Goal: Information Seeking & Learning: Learn about a topic

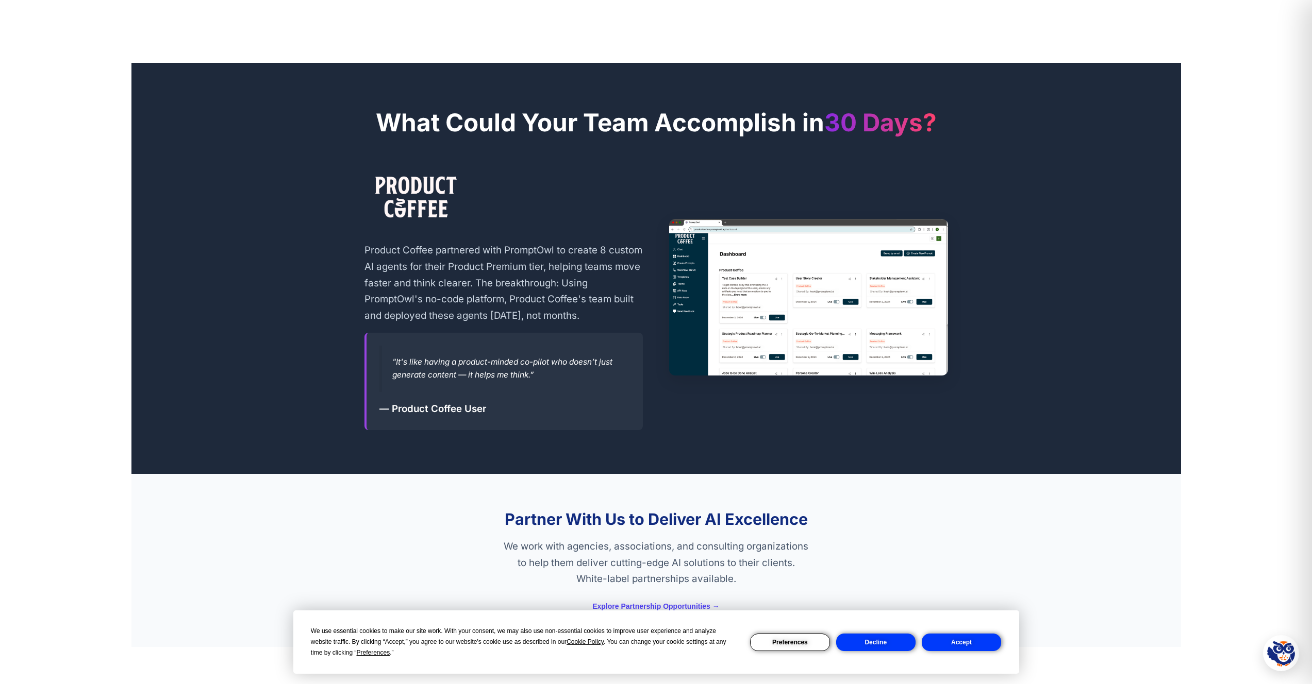
scroll to position [1735, 0]
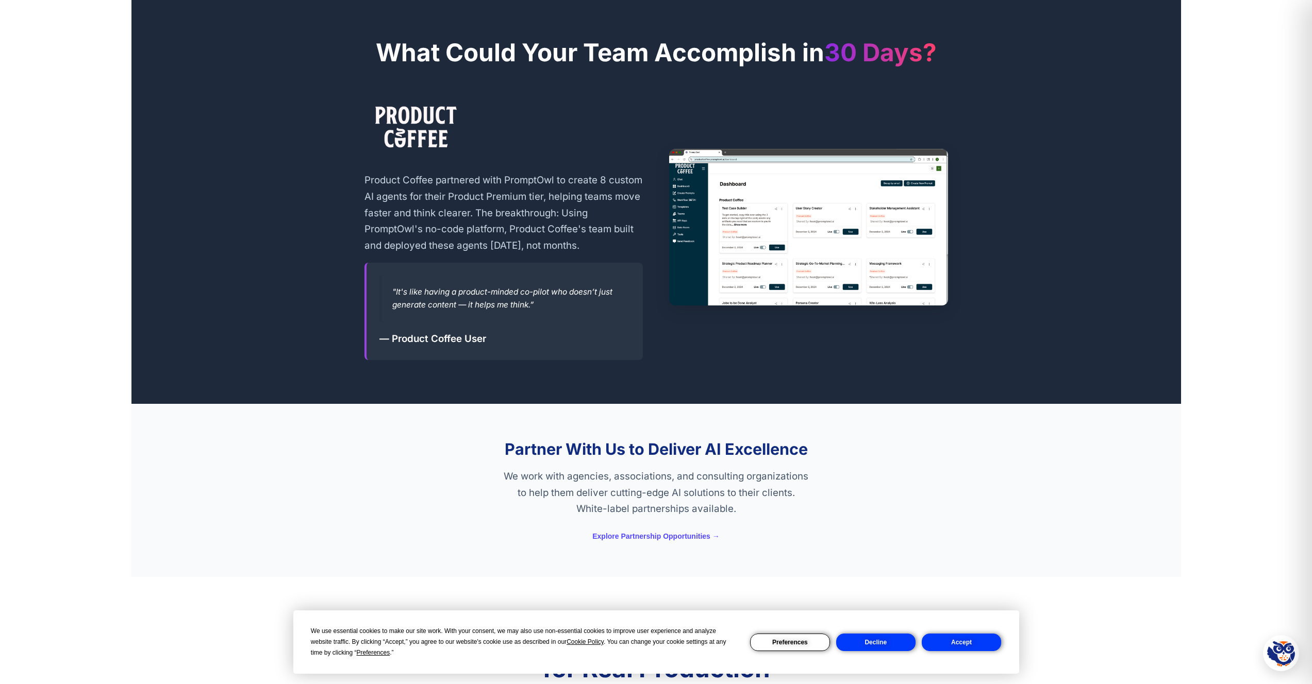
click at [888, 645] on button "Decline" at bounding box center [875, 643] width 79 height 18
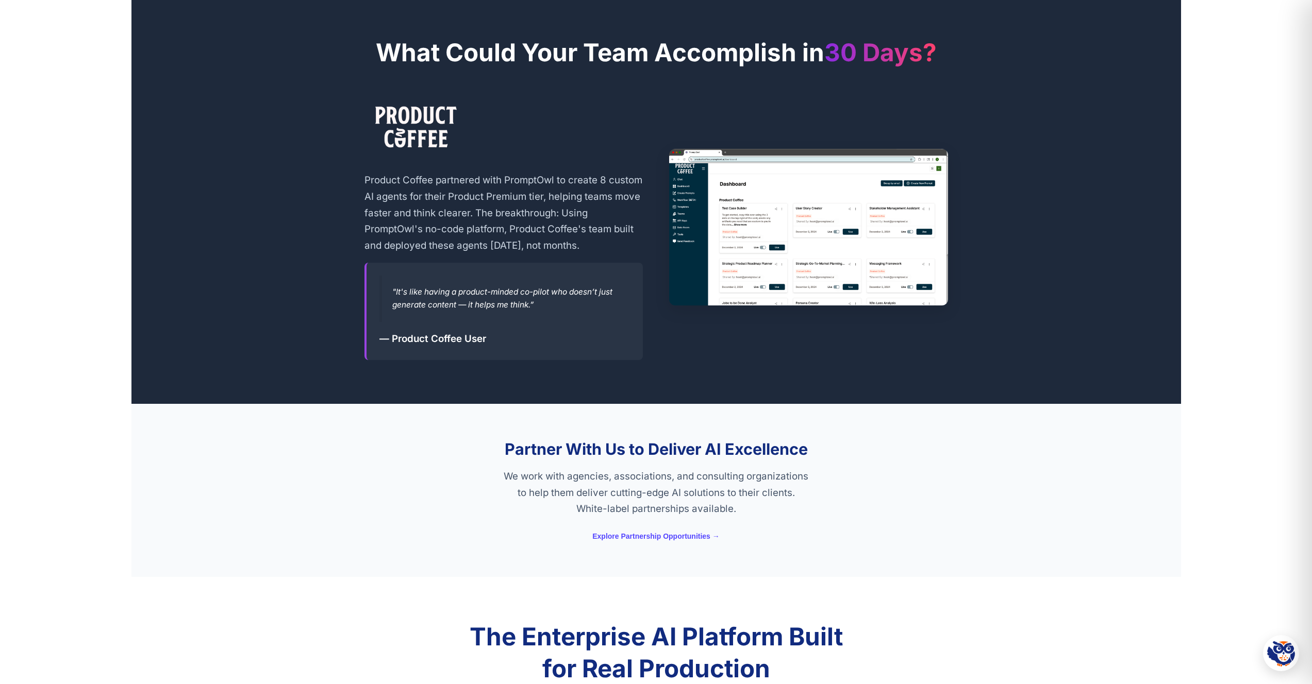
click at [351, 421] on section "Partner With Us to Deliver AI Excellence We work with agencies, associations, a…" at bounding box center [655, 490] width 1049 height 173
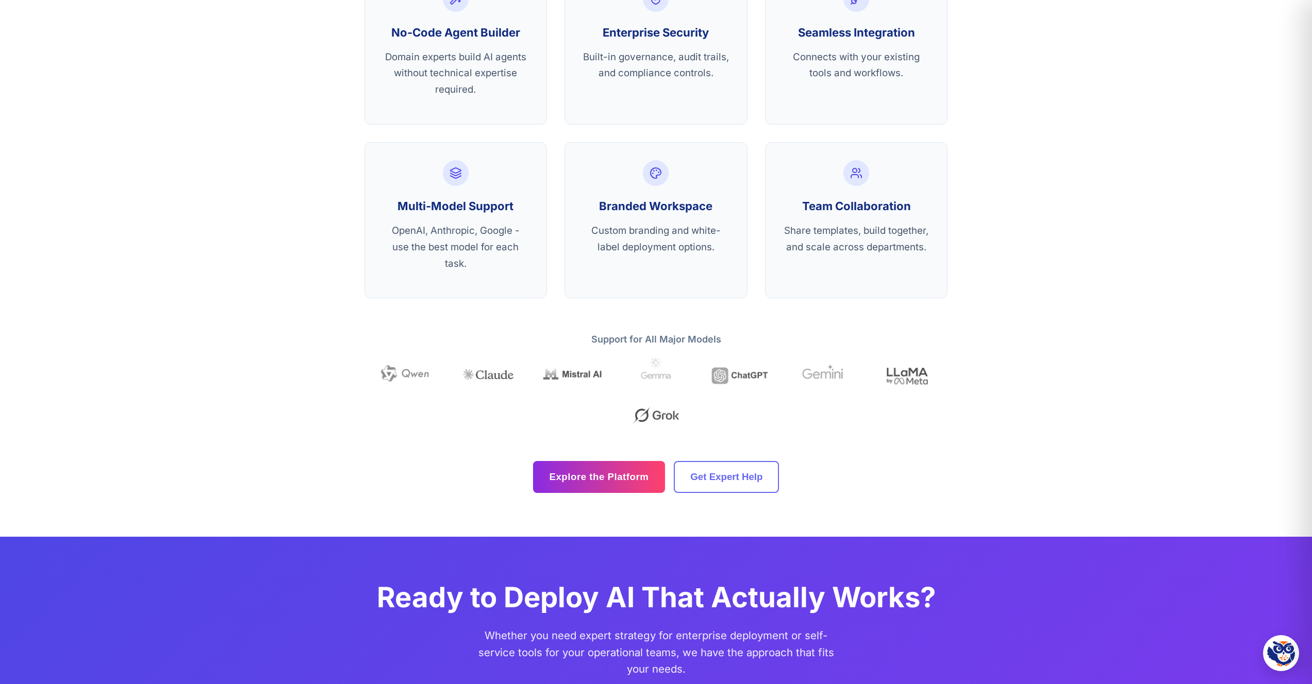
scroll to position [2583, 0]
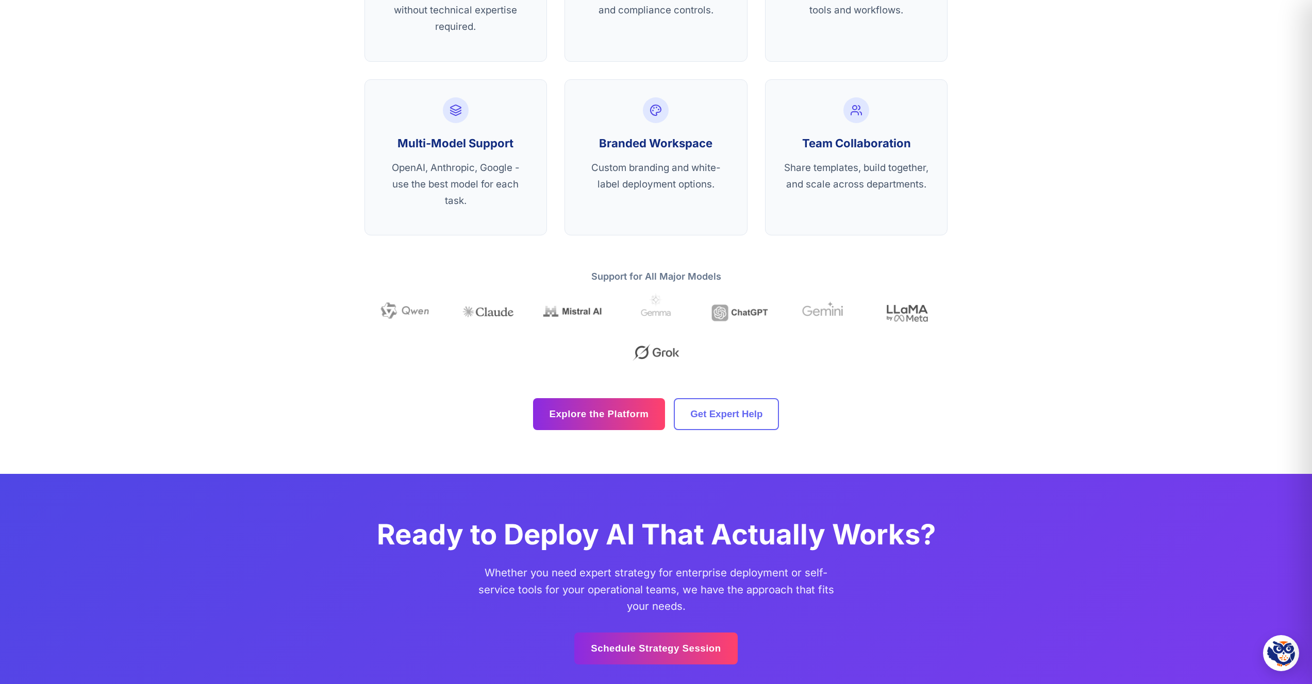
click at [351, 421] on div "The Enterprise AI Platform Built for Real Production Battle-tested infrastructu…" at bounding box center [656, 102] width 618 height 657
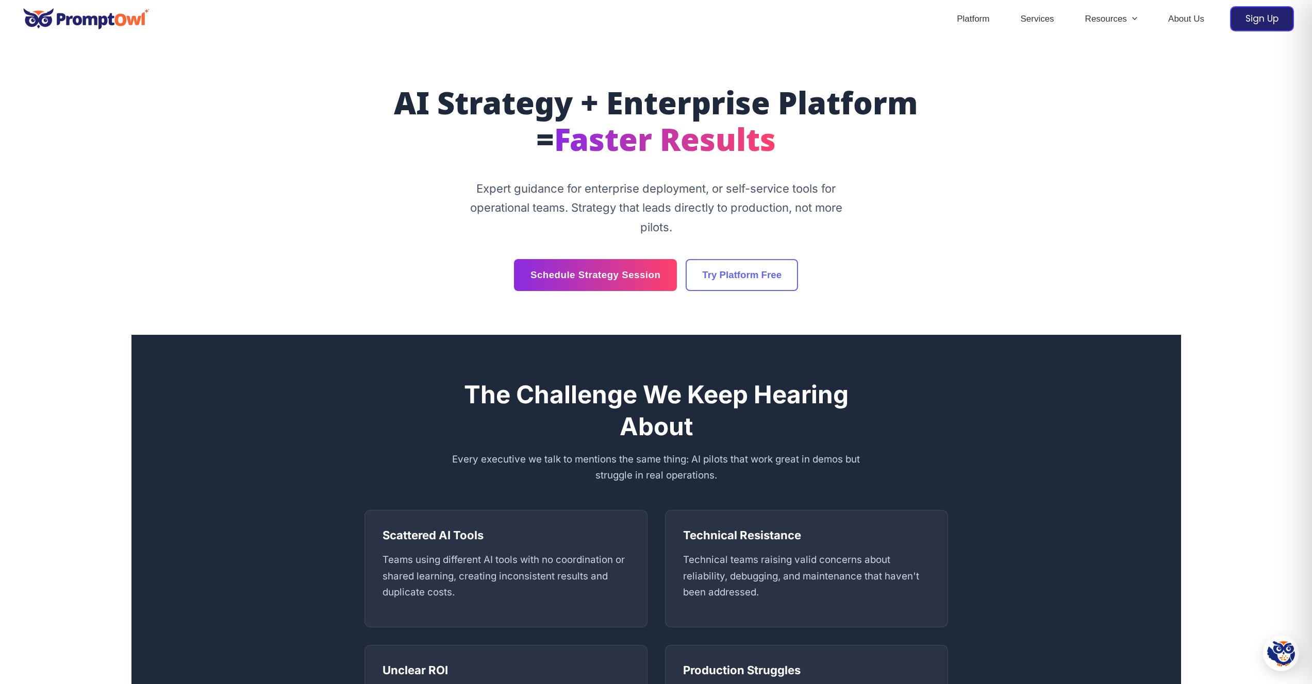
scroll to position [0, 0]
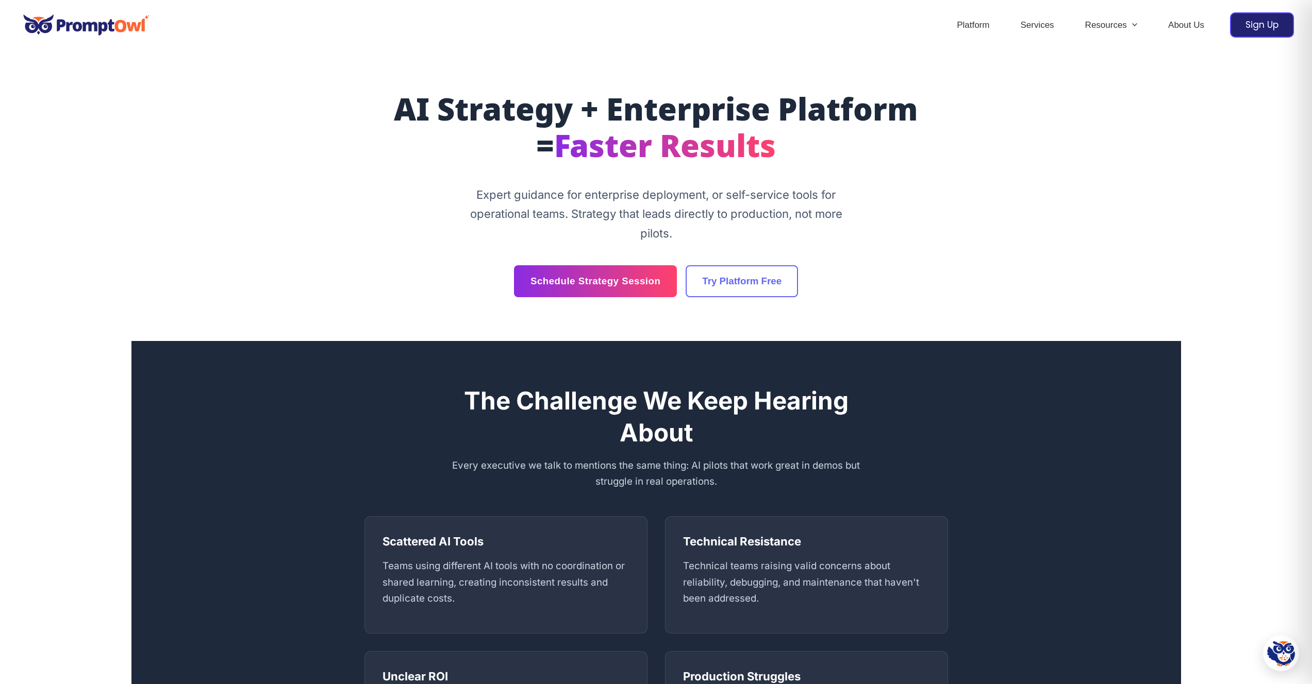
click at [367, 280] on div "Schedule Strategy Session Try Platform Free" at bounding box center [655, 281] width 583 height 32
click at [1000, 220] on section "AI Strategy + Enterprise Platform = Faster Results Expert guidance for enterpri…" at bounding box center [655, 196] width 1049 height 291
click at [967, 26] on link "Platform" at bounding box center [972, 25] width 63 height 36
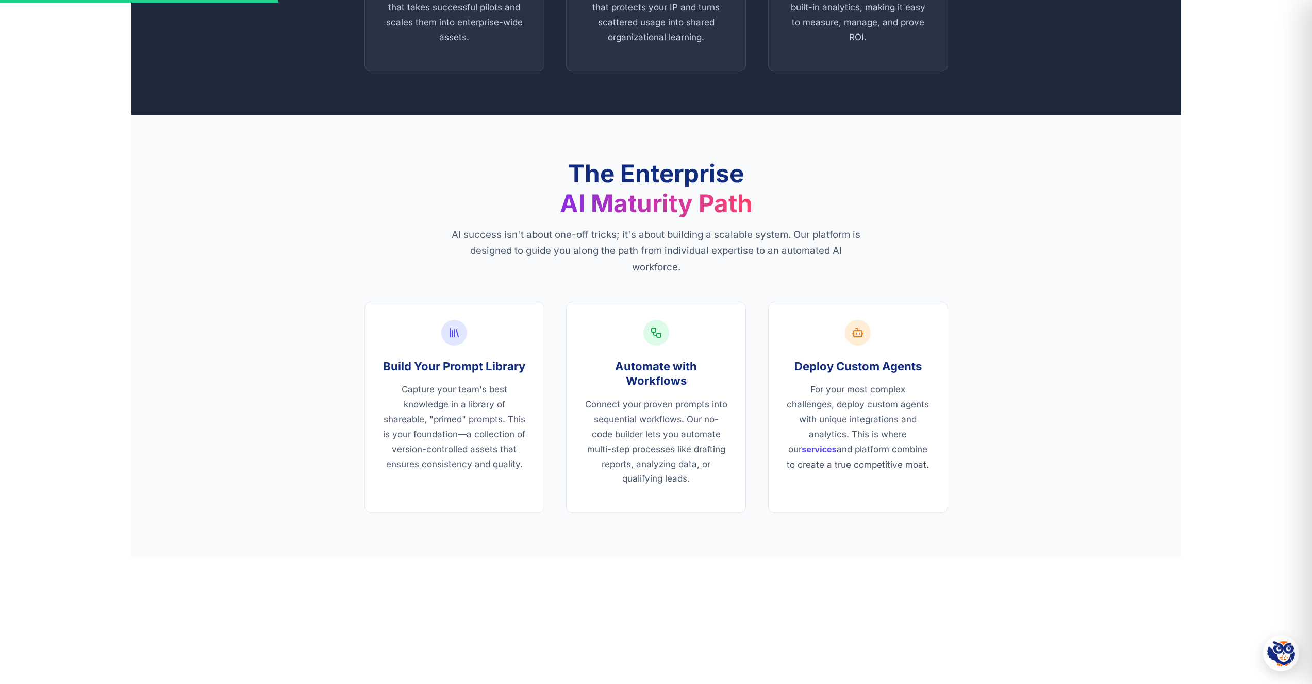
scroll to position [831, 0]
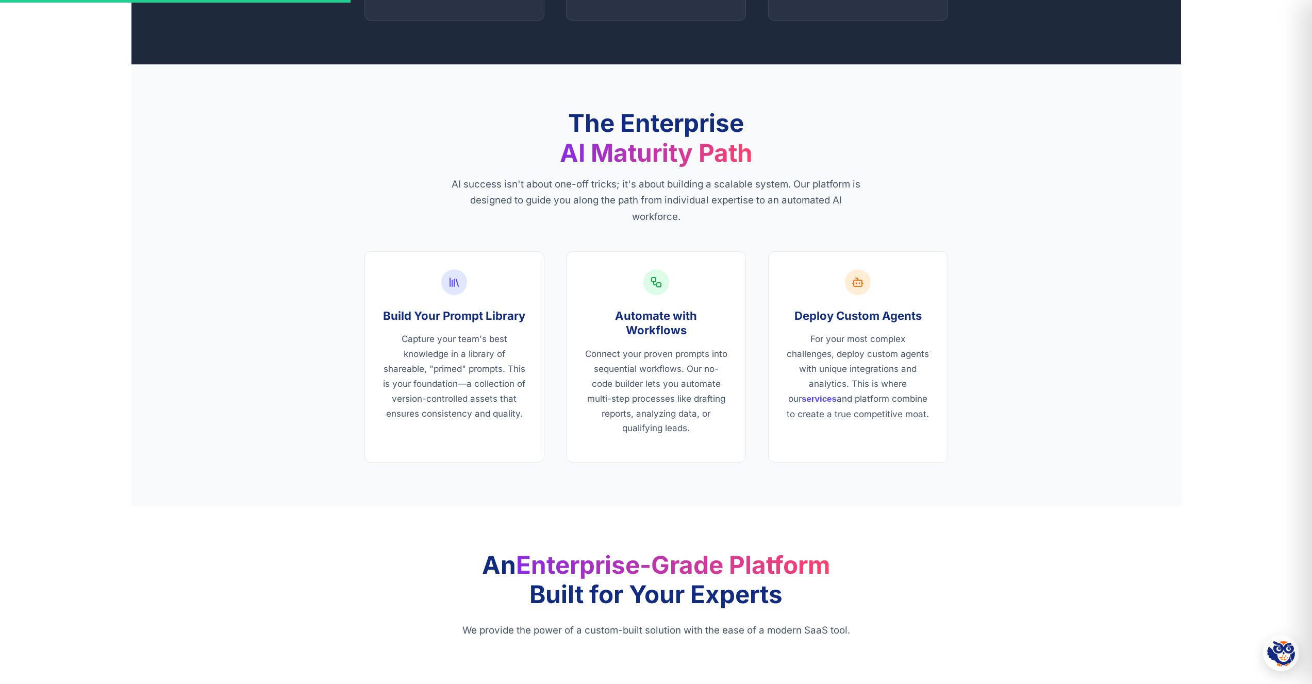
click at [347, 446] on div "The Enterprise AI Maturity Path AI success isn't about one-off tricks; it's abo…" at bounding box center [656, 285] width 618 height 355
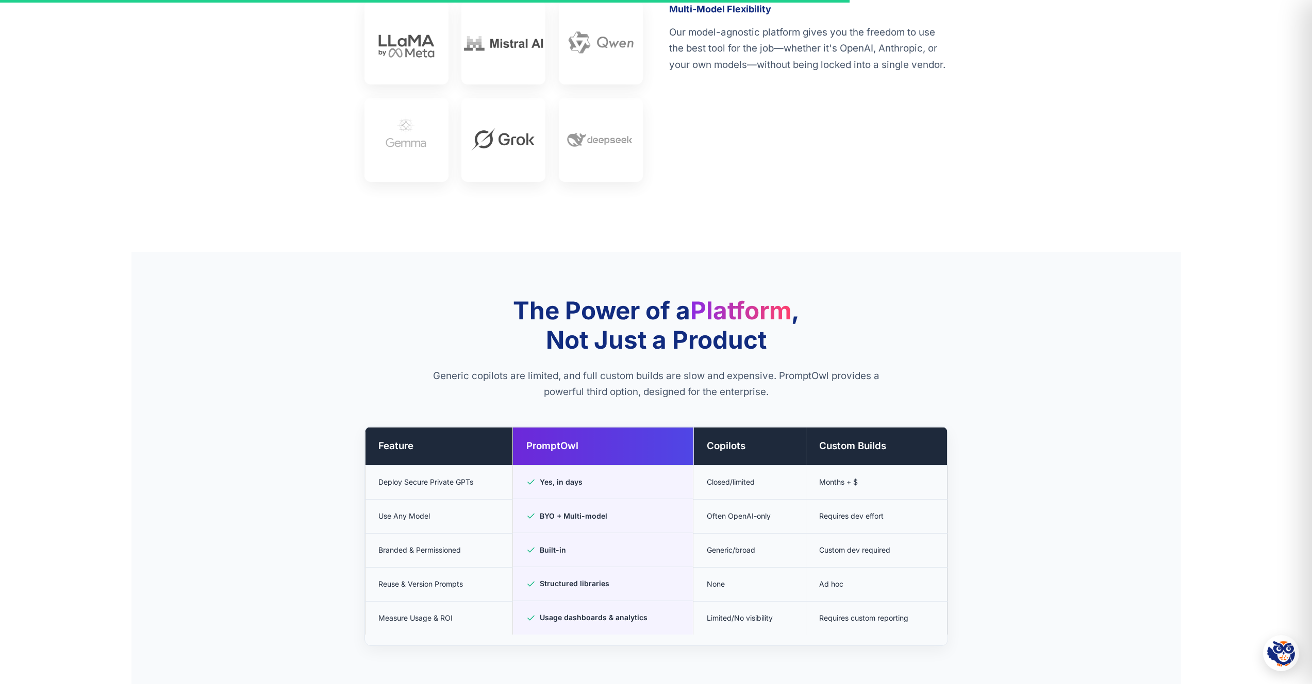
scroll to position [2221, 0]
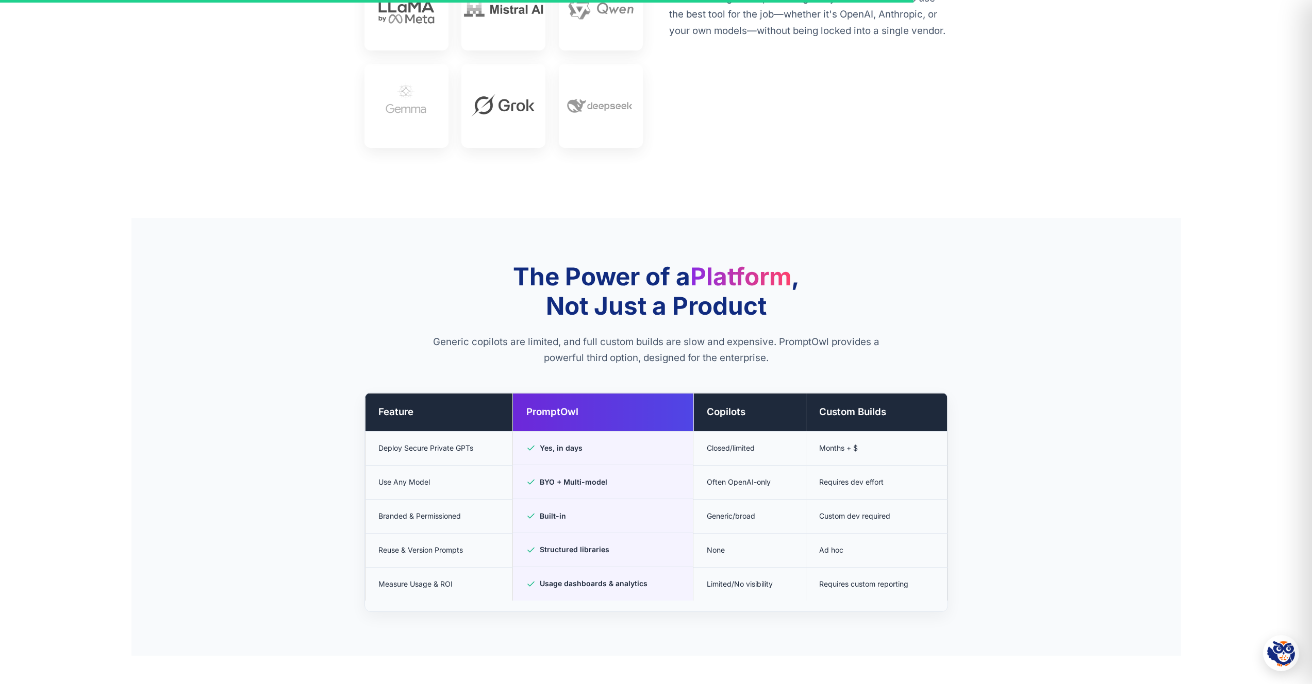
click at [347, 446] on div "The Power of a Platform , Not Just a Product Generic copilots are limited, and …" at bounding box center [656, 437] width 618 height 351
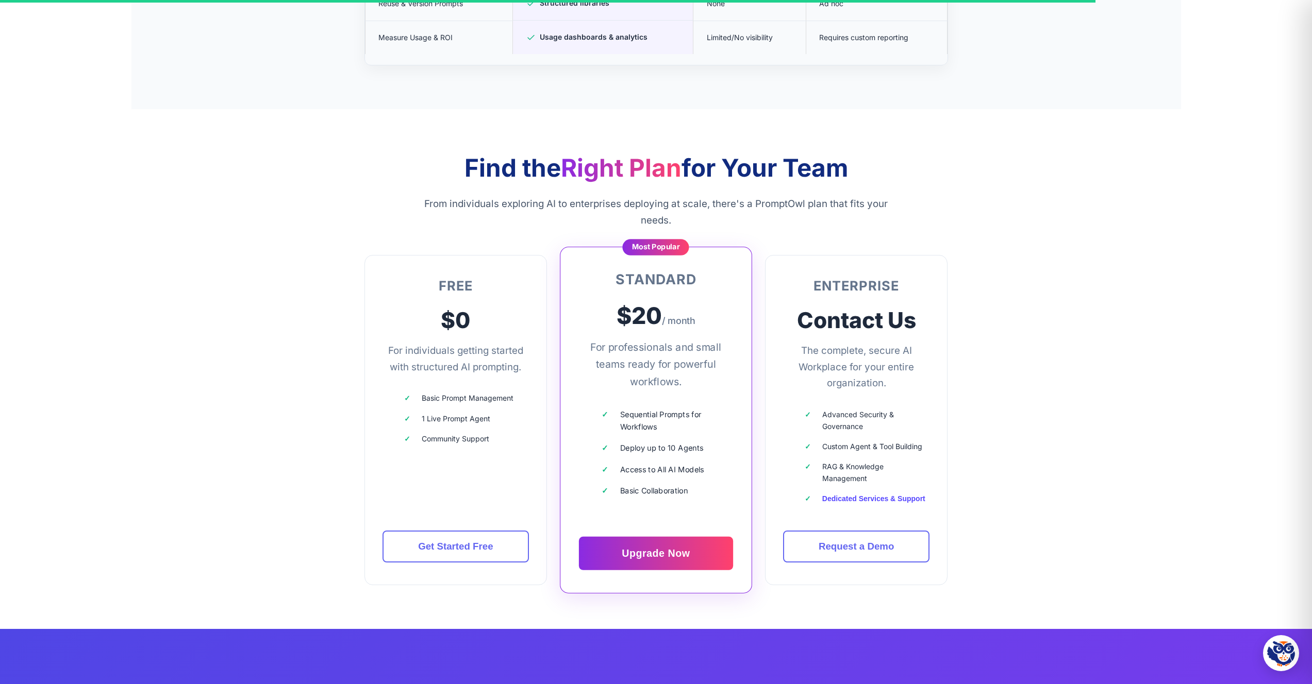
scroll to position [2846, 0]
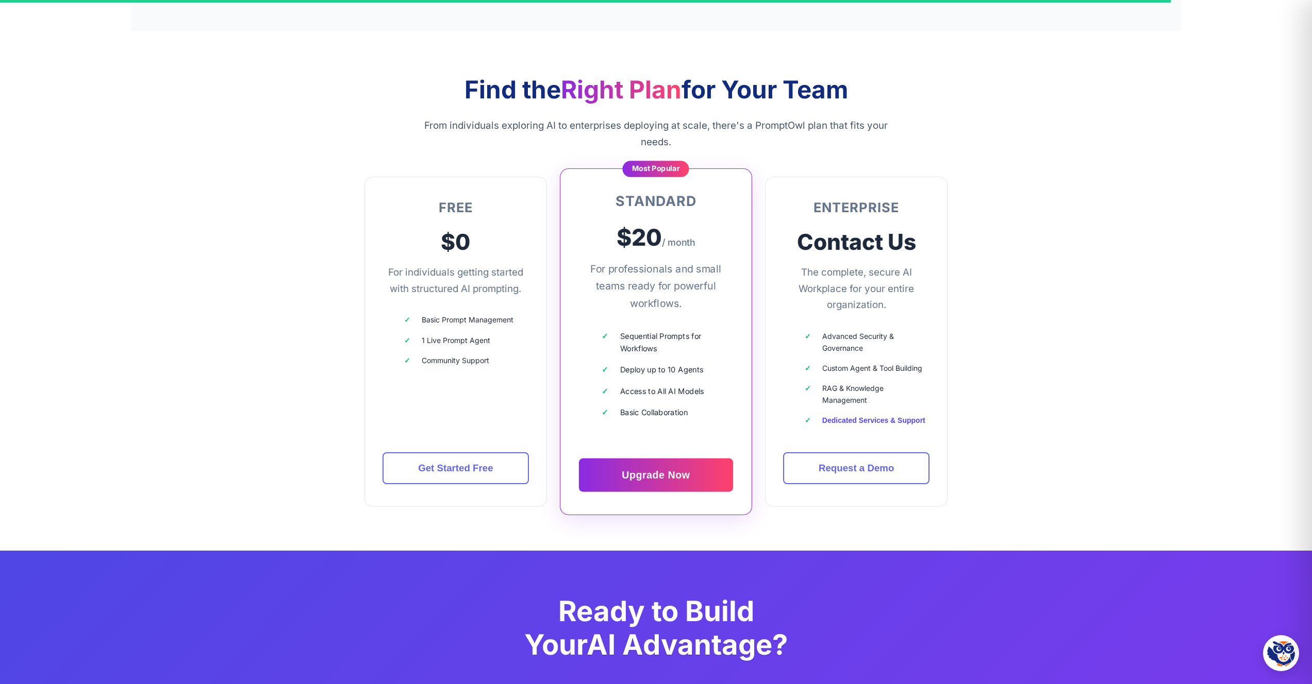
click at [347, 446] on div "Find the Right Plan for Your Team From individuals exploring AI to enterprises …" at bounding box center [656, 291] width 618 height 432
click at [237, 347] on section "Find the Right Plan for Your Team From individuals exploring AI to enterprises …" at bounding box center [655, 291] width 1049 height 520
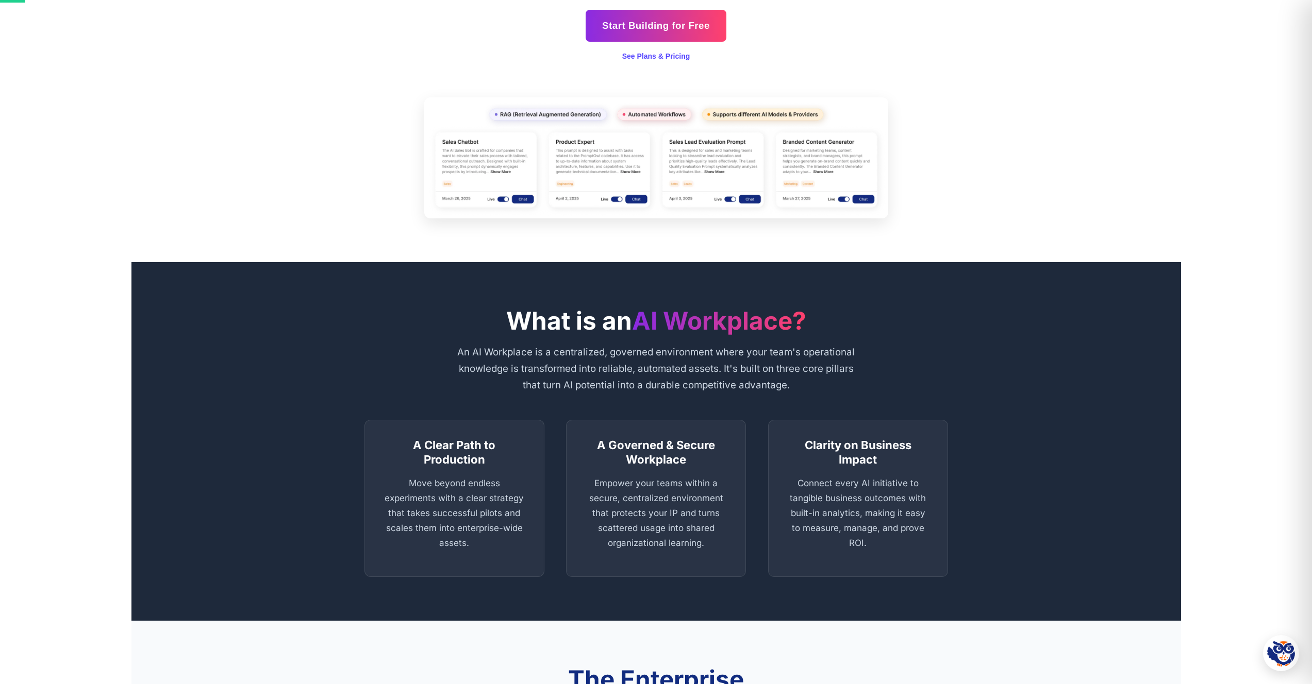
scroll to position [0, 0]
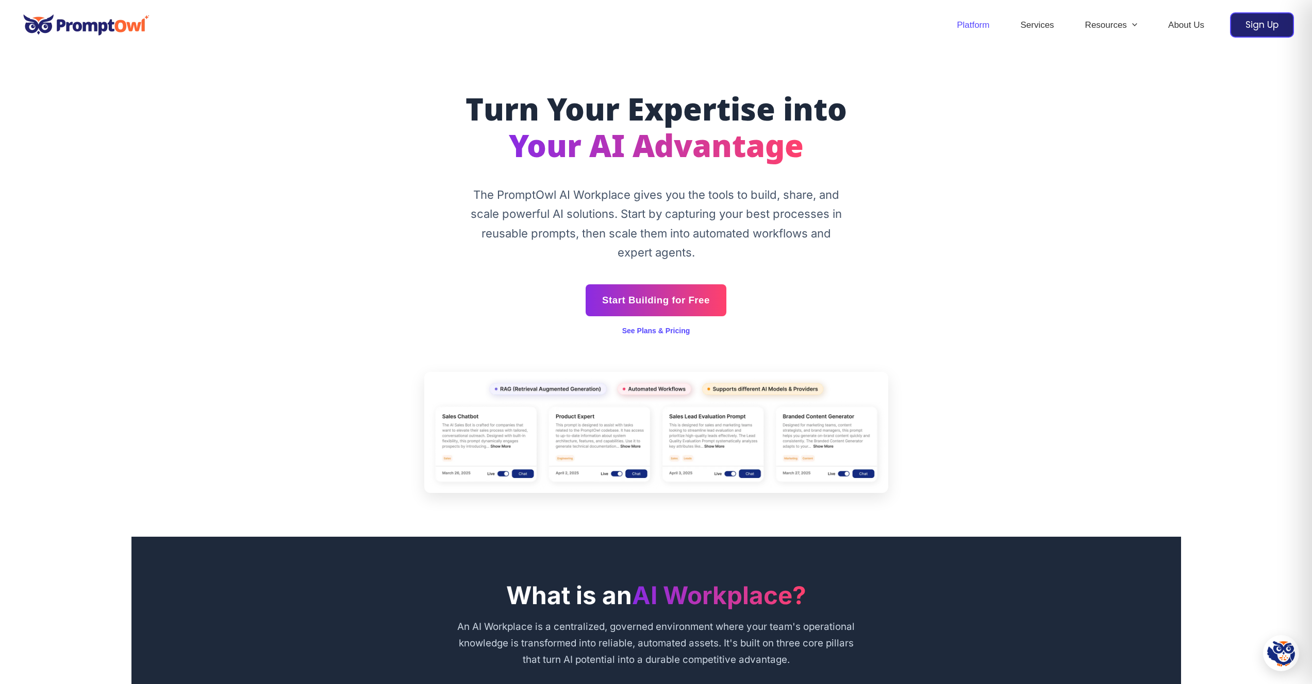
click at [1154, 351] on section "Turn Your Expertise into Your AI Advantage The PromptOwl AI Workplace gives you…" at bounding box center [655, 294] width 1049 height 487
click at [1130, 336] on section "Turn Your Expertise into Your AI Advantage The PromptOwl AI Workplace gives you…" at bounding box center [655, 294] width 1049 height 487
click at [1043, 251] on section "Turn Your Expertise into Your AI Advantage The PromptOwl AI Workplace gives you…" at bounding box center [655, 294] width 1049 height 487
click at [1038, 251] on section "Turn Your Expertise into Your AI Advantage The PromptOwl AI Workplace gives you…" at bounding box center [655, 294] width 1049 height 487
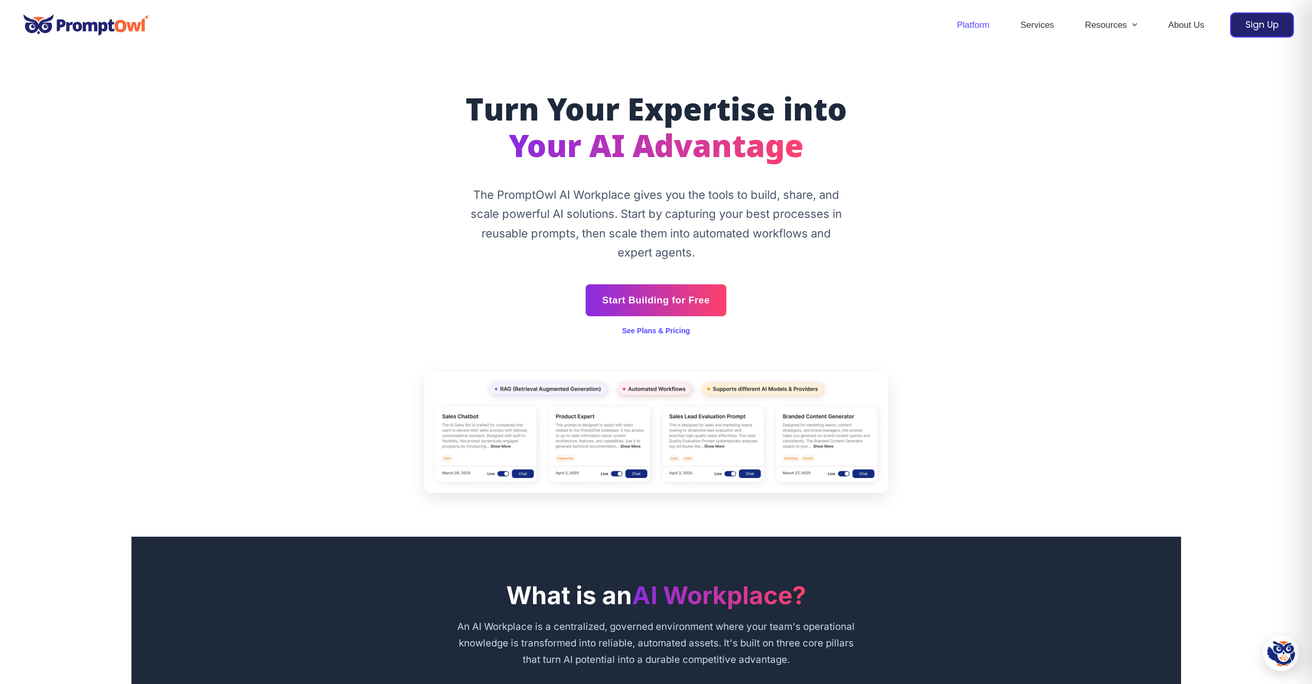
click at [1038, 251] on section "Turn Your Expertise into Your AI Advantage The PromptOwl AI Workplace gives you…" at bounding box center [655, 294] width 1049 height 487
click at [1128, 132] on link "AI Prompting Best Practices" at bounding box center [1131, 120] width 124 height 41
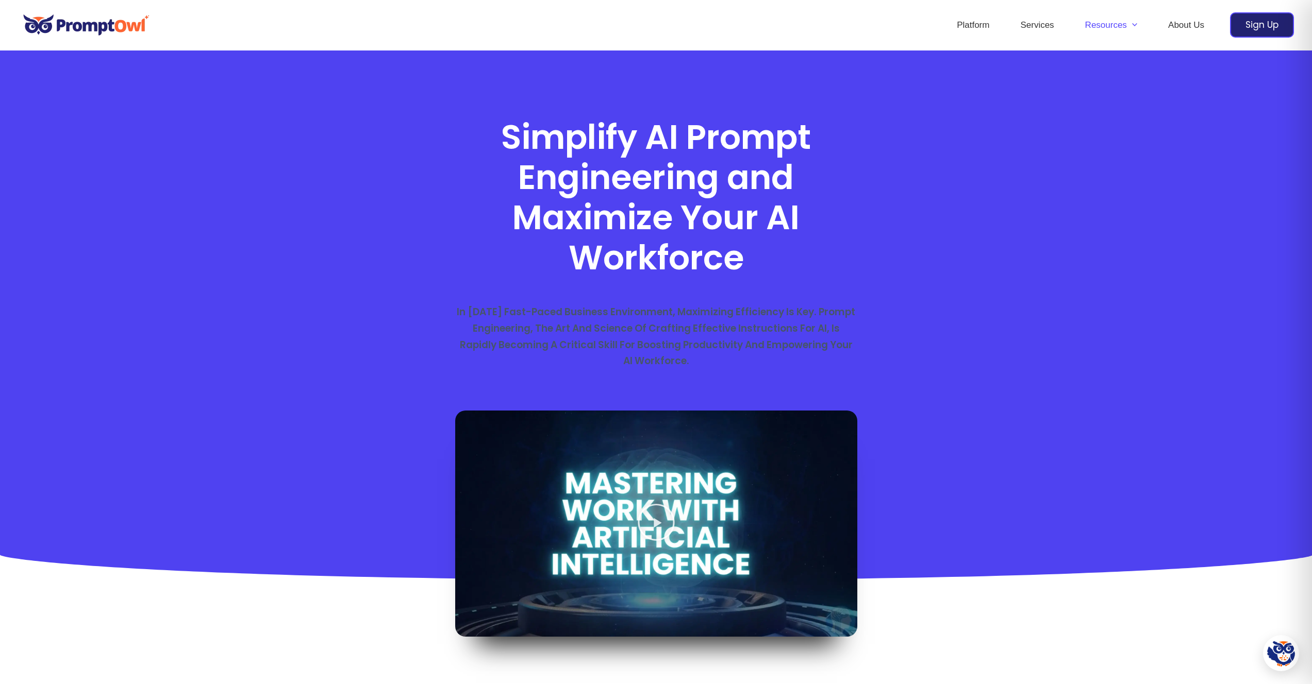
drag, startPoint x: 488, startPoint y: 136, endPoint x: 757, endPoint y: 383, distance: 365.1
click at [757, 383] on div "Simplify AI Prompt Engineering and Maximize Your AI Workforce In today’s fast-p…" at bounding box center [656, 346] width 412 height 468
click at [757, 383] on div "In today’s fast-paced business environment, maximizing efficiency is key. Promp…" at bounding box center [656, 337] width 402 height 96
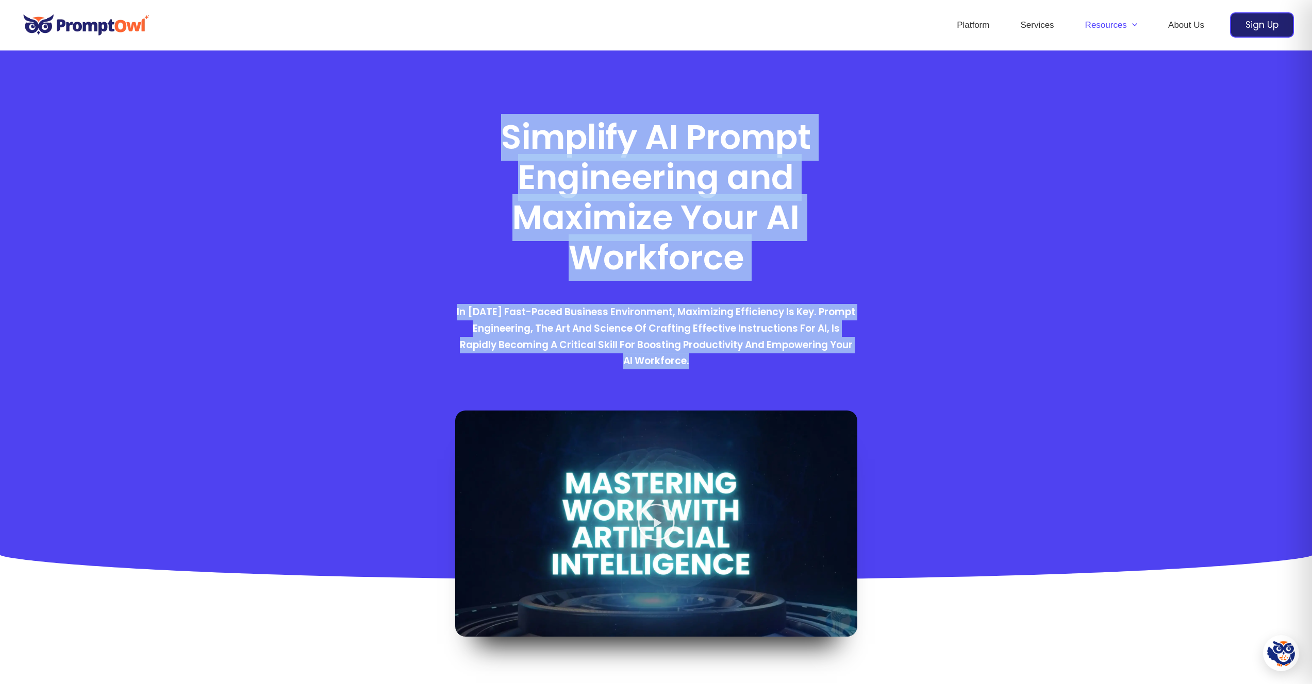
drag, startPoint x: 757, startPoint y: 383, endPoint x: 437, endPoint y: 138, distance: 402.9
click at [437, 138] on section "Simplify AI Prompt Engineering and Maximize Your AI Workforce In today’s fast-p…" at bounding box center [656, 316] width 1312 height 530
click at [437, 138] on div at bounding box center [656, 316] width 1312 height 530
drag, startPoint x: 437, startPoint y: 138, endPoint x: 740, endPoint y: 353, distance: 371.4
click at [740, 353] on section "Simplify AI Prompt Engineering and Maximize Your AI Workforce In today’s fast-p…" at bounding box center [656, 316] width 1312 height 530
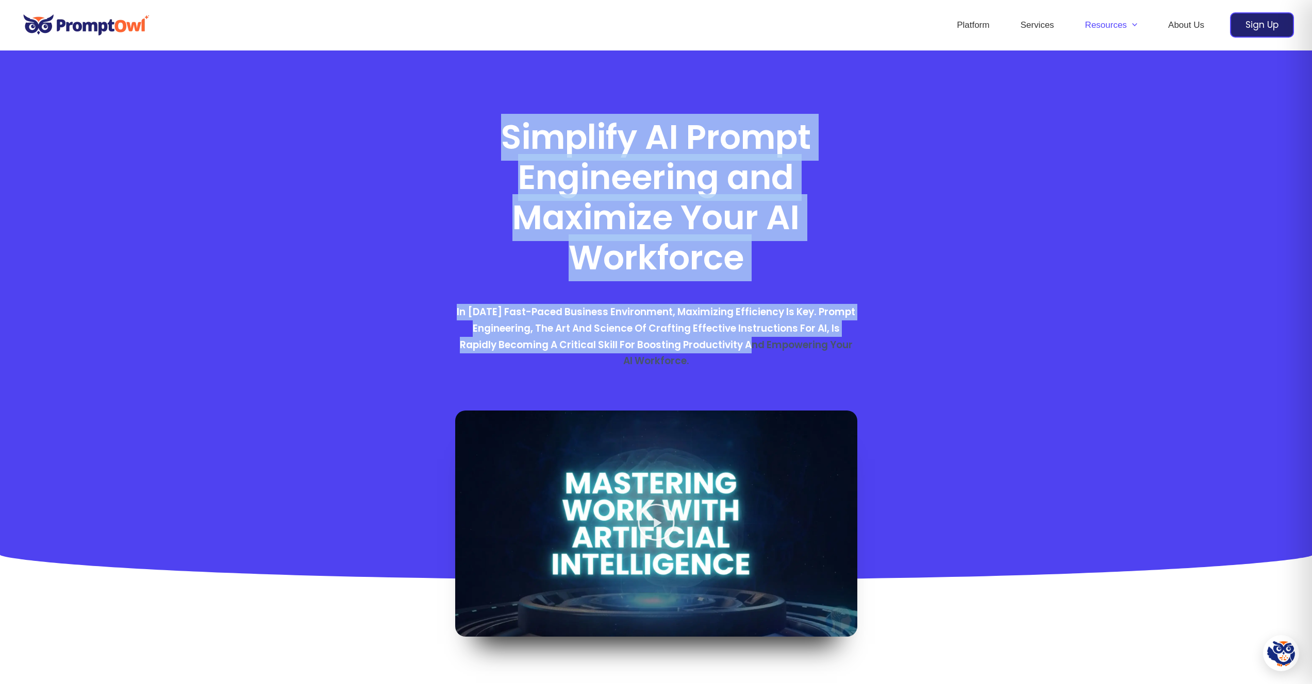
click at [740, 353] on p "In today’s fast-paced business environment, maximizing efficiency is key. Promp…" at bounding box center [656, 336] width 402 height 65
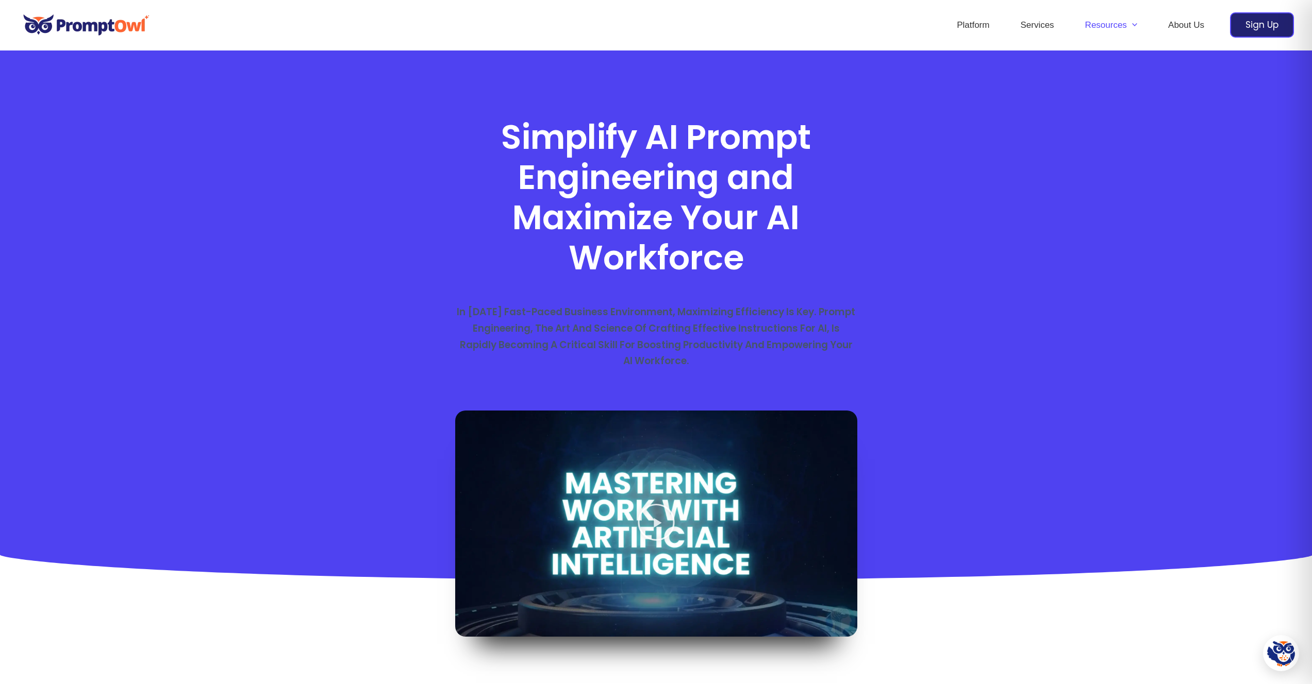
drag, startPoint x: 740, startPoint y: 356, endPoint x: 560, endPoint y: 214, distance: 229.0
click at [560, 215] on div "Simplify AI Prompt Engineering and Maximize Your AI Workforce In today’s fast-p…" at bounding box center [656, 346] width 412 height 468
click at [560, 214] on h1 "Simplify AI Prompt Engineering and Maximize Your AI Workforce" at bounding box center [656, 198] width 402 height 161
click at [1028, 27] on link "Services" at bounding box center [1037, 25] width 64 height 36
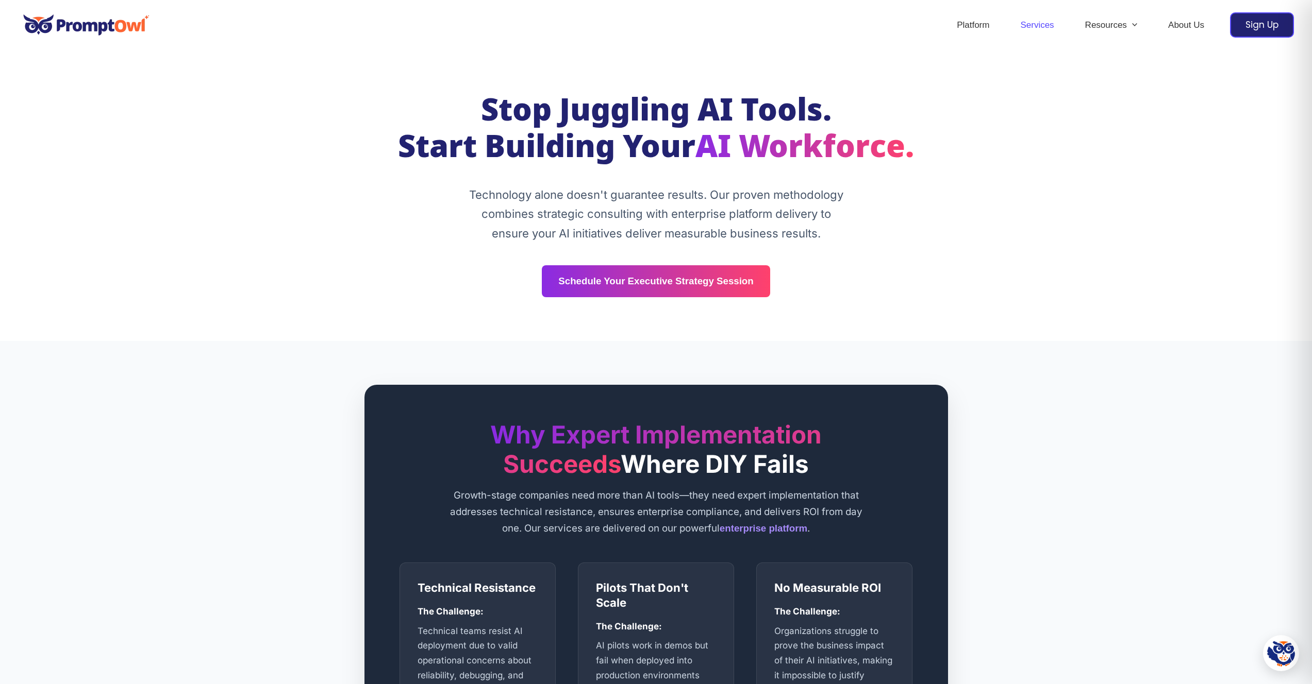
click at [295, 236] on section "Stop Juggling AI Tools. Start Building Your AI Workforce. Technology alone does…" at bounding box center [656, 196] width 1312 height 291
click at [1025, 230] on section "Stop Juggling AI Tools. Start Building Your AI Workforce. Technology alone does…" at bounding box center [656, 196] width 1312 height 291
click at [974, 31] on link "Platform" at bounding box center [972, 25] width 63 height 36
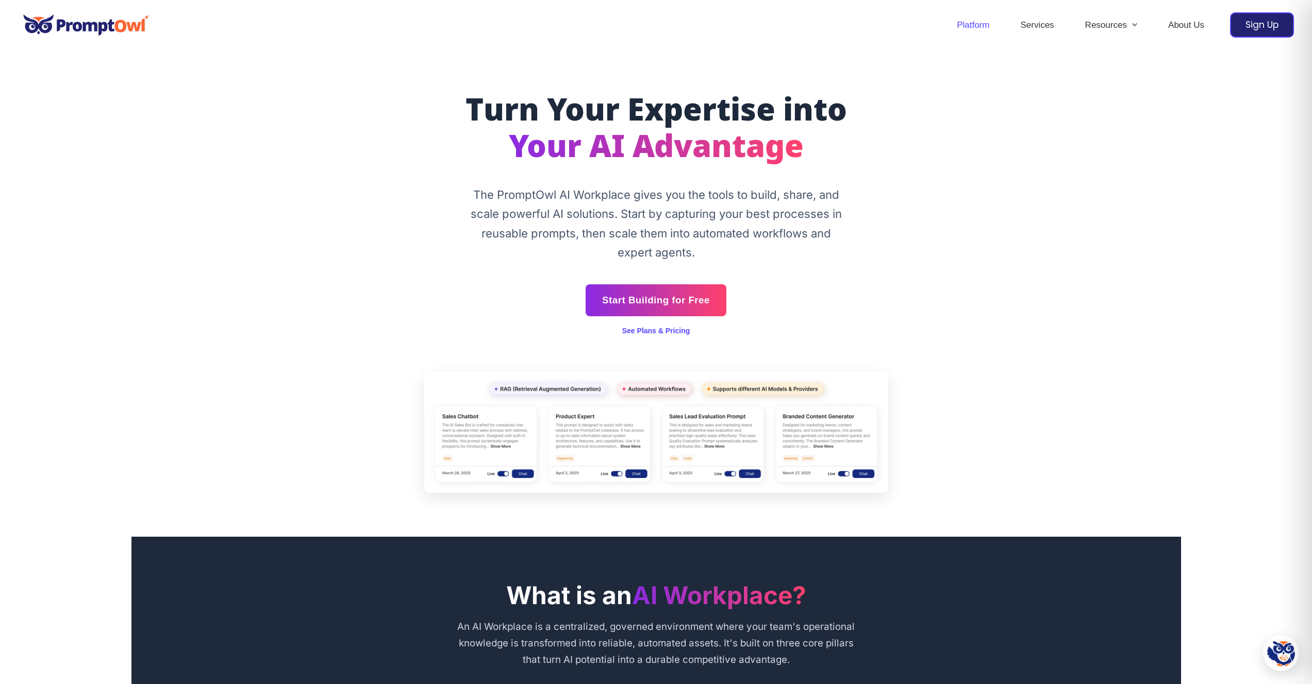
click at [270, 261] on section "Turn Your Expertise into Your AI Advantage The PromptOwl AI Workplace gives you…" at bounding box center [655, 294] width 1049 height 487
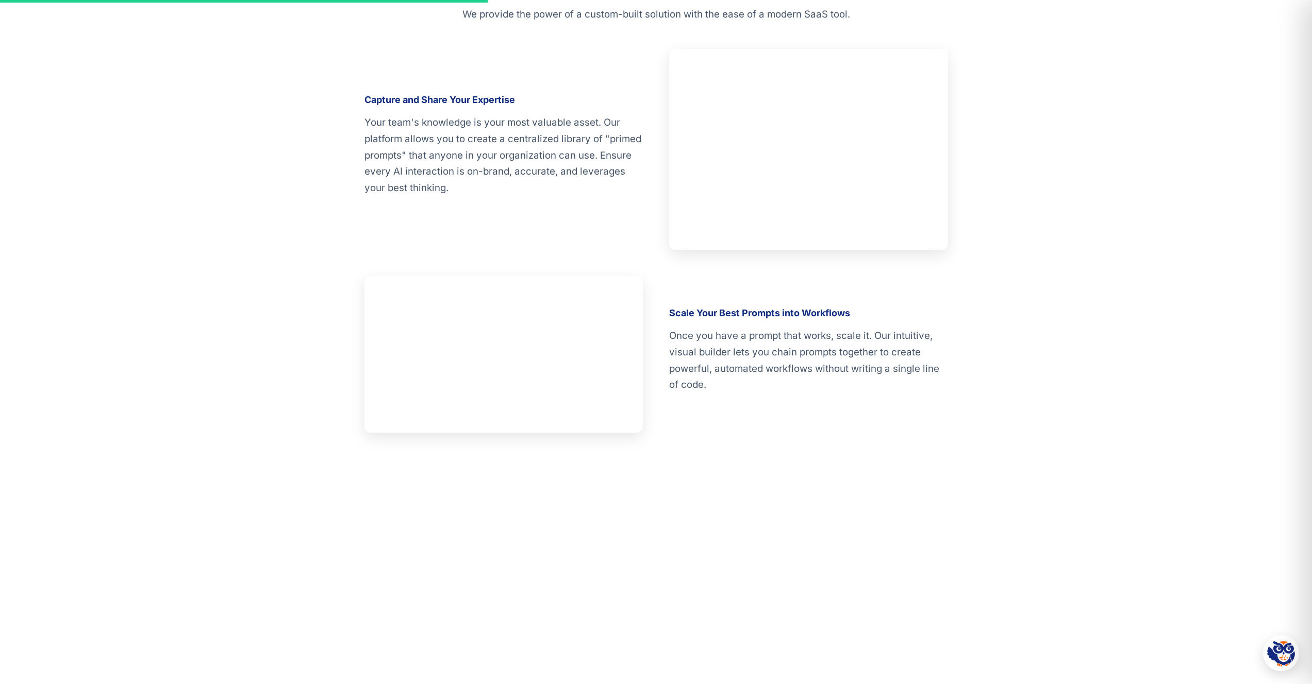
scroll to position [1528, 0]
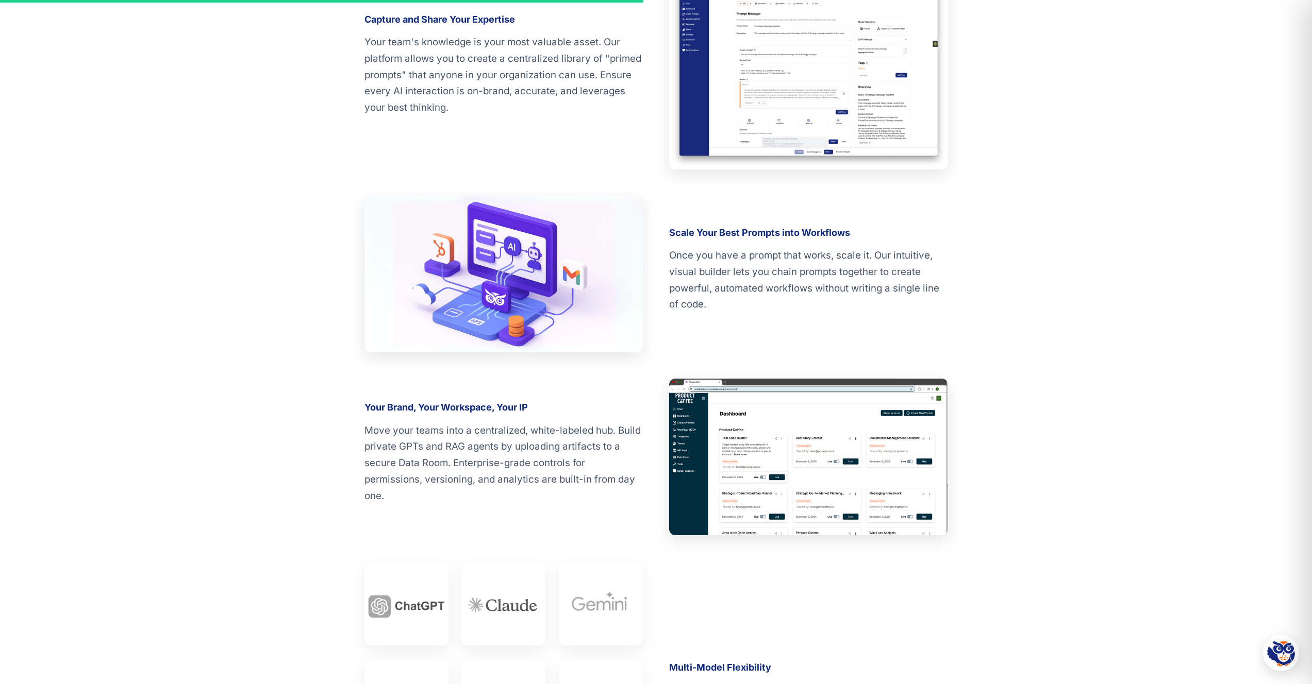
click at [270, 261] on section "An Enterprise-Grade Platform Built for Your Experts We provide the power of a c…" at bounding box center [655, 360] width 1049 height 1101
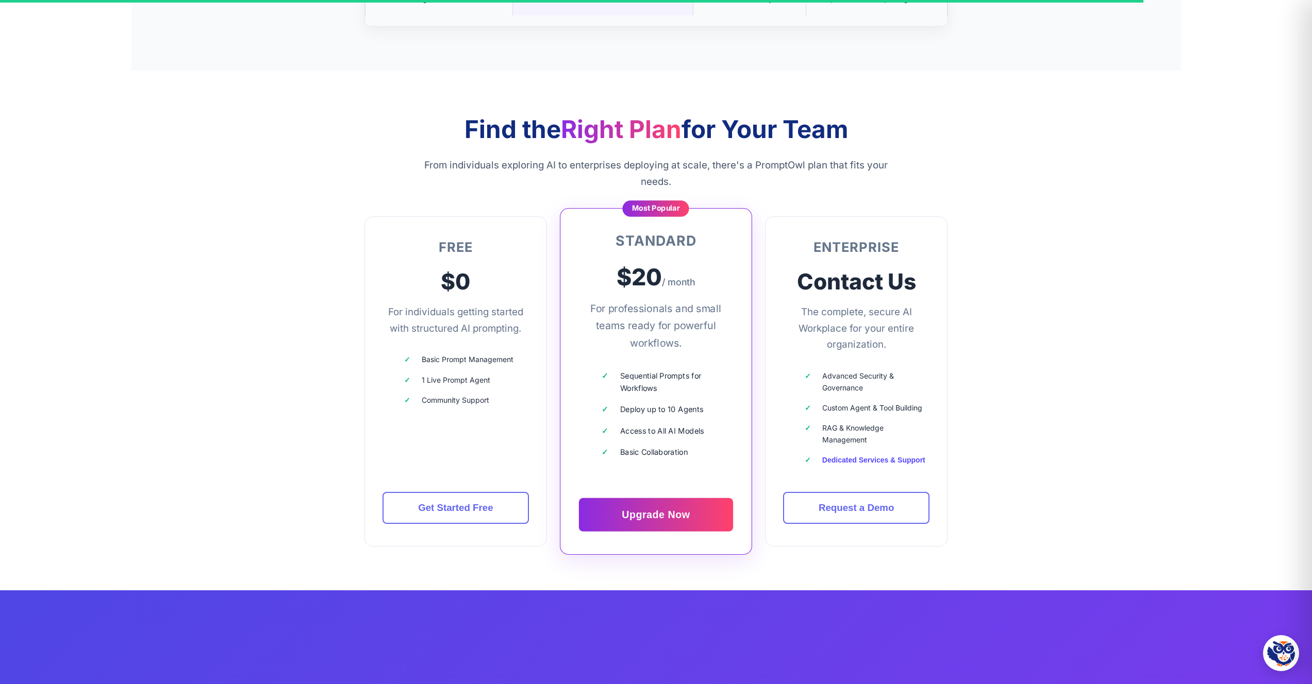
scroll to position [2850, 0]
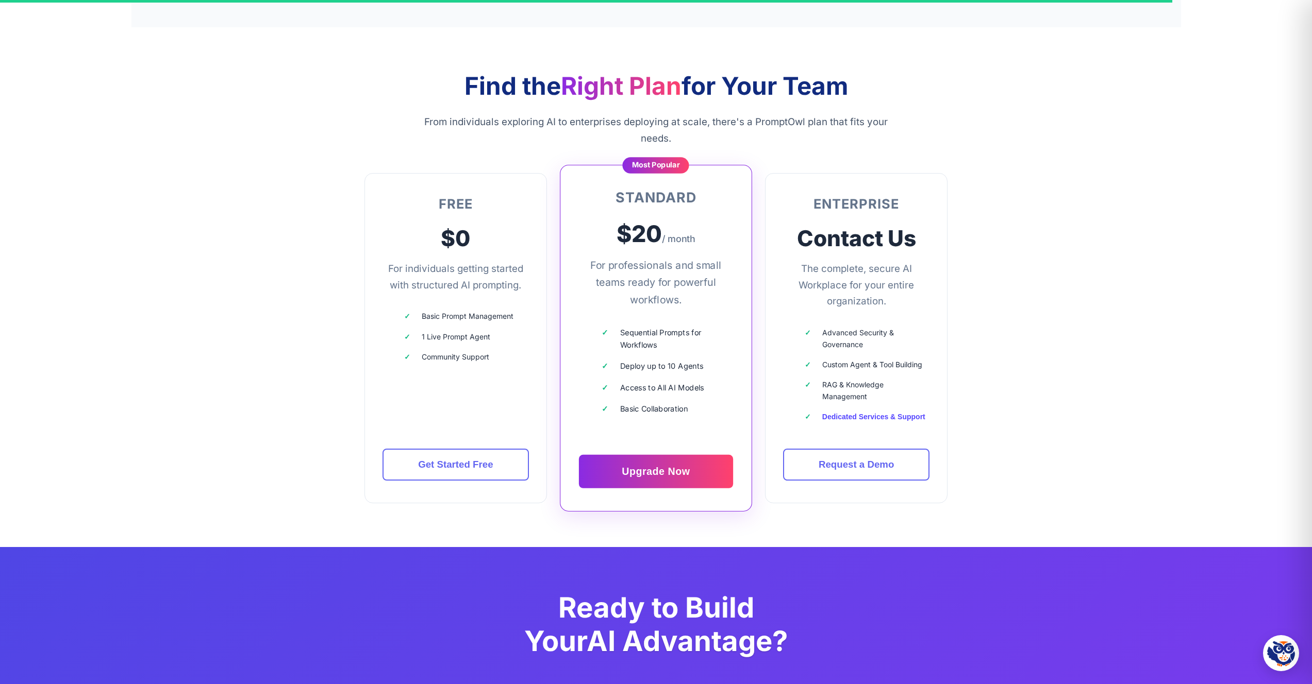
click at [270, 261] on section "Find the Right Plan for Your Team From individuals exploring AI to enterprises …" at bounding box center [655, 287] width 1049 height 520
click at [238, 219] on section "Find the Right Plan for Your Team From individuals exploring AI to enterprises …" at bounding box center [655, 287] width 1049 height 520
